Goal: Information Seeking & Learning: Learn about a topic

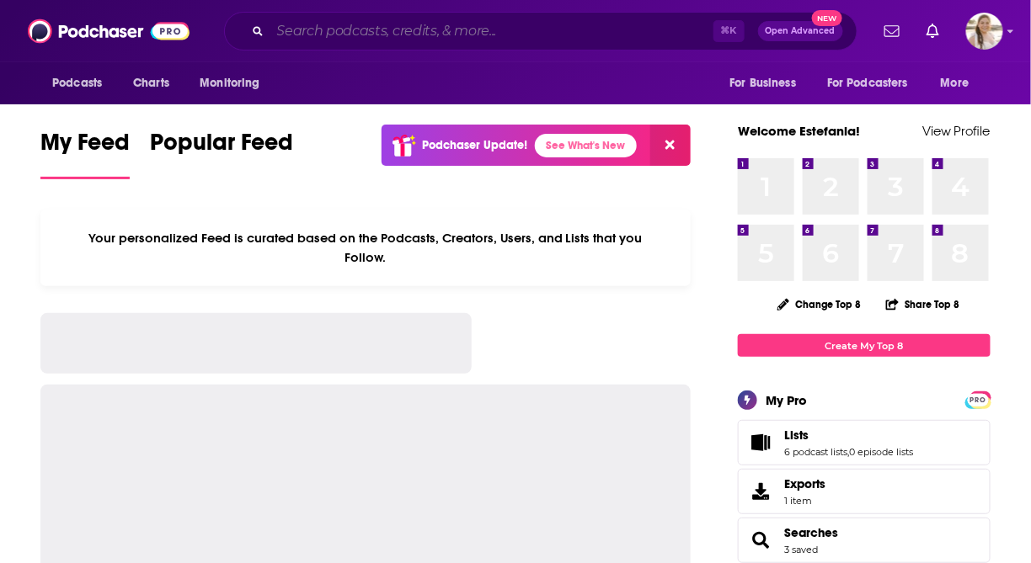
click at [366, 29] on input "Search podcasts, credits, & more..." at bounding box center [491, 31] width 443 height 27
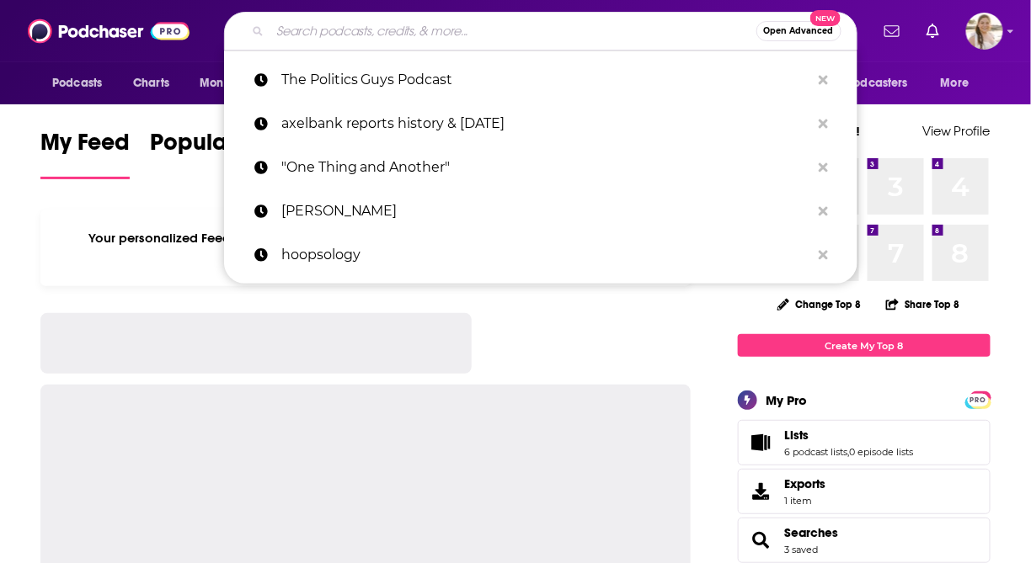
paste input "America Trends"
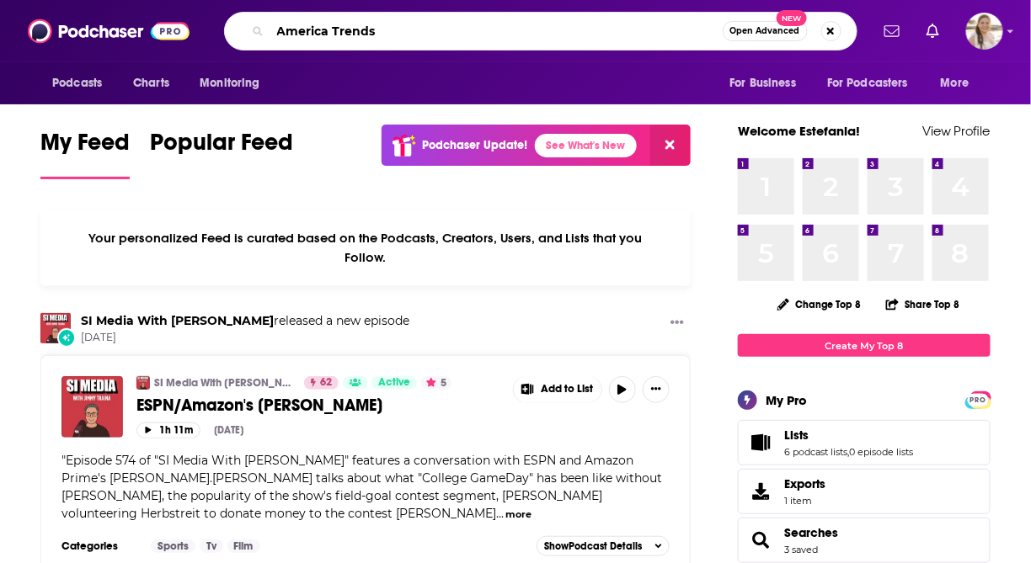
type input "America Trends"
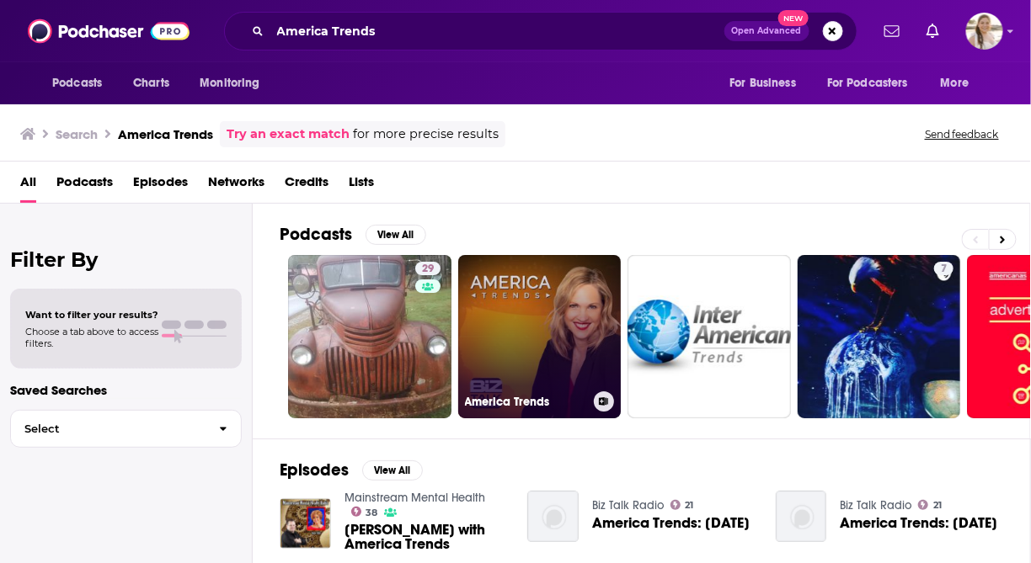
click at [551, 350] on link "America Trends" at bounding box center [539, 336] width 163 height 163
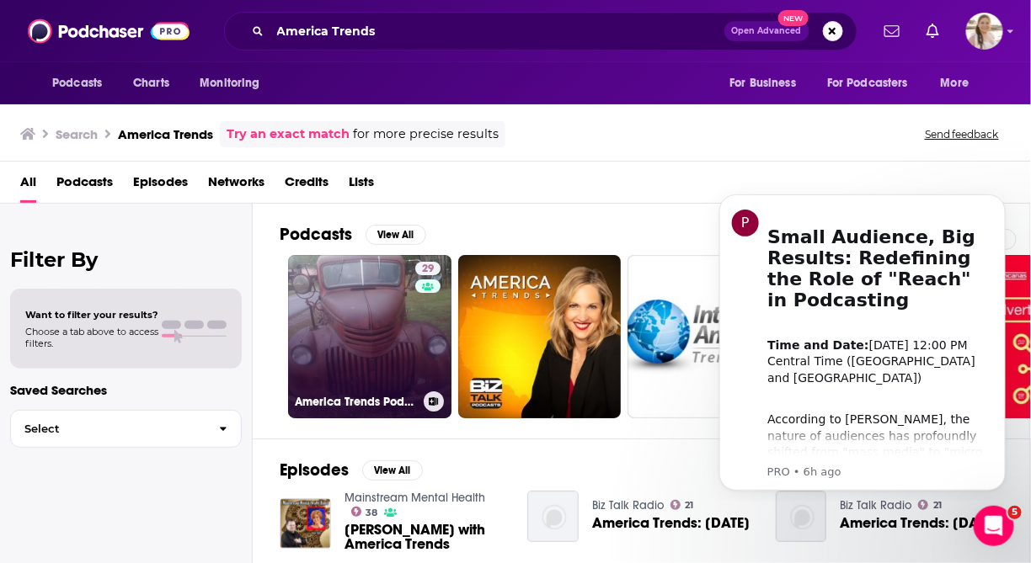
click at [397, 275] on link "29 America Trends Podcast" at bounding box center [369, 336] width 163 height 163
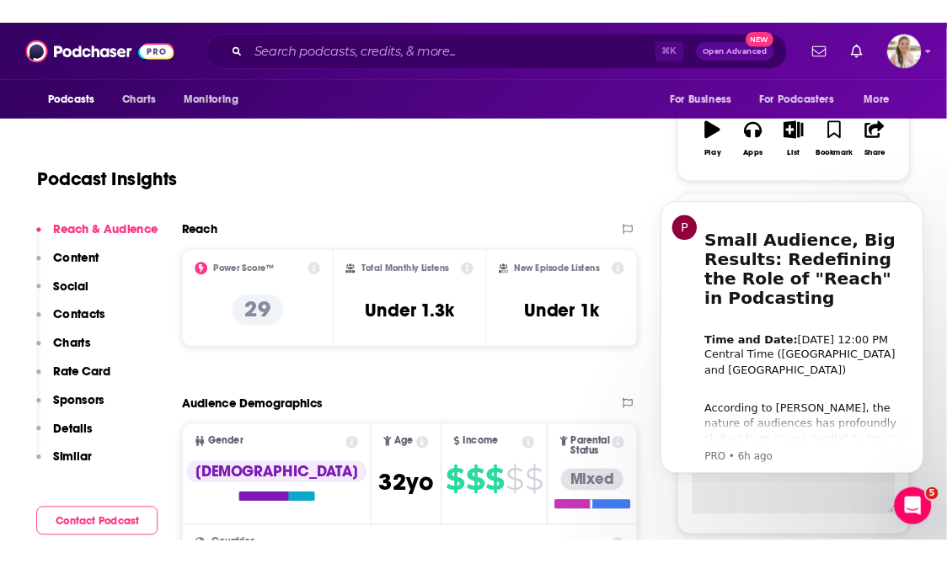
scroll to position [295, 0]
